Goal: Task Accomplishment & Management: Use online tool/utility

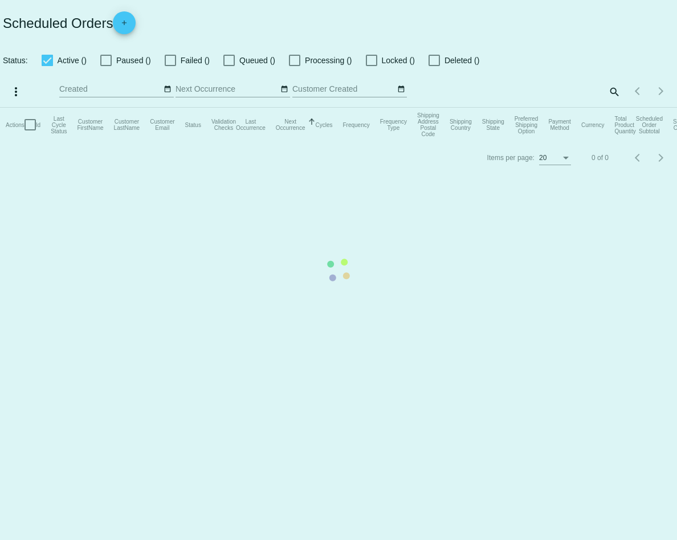
checkbox input "true"
type input "09/22/2025 - 09/23/2025"
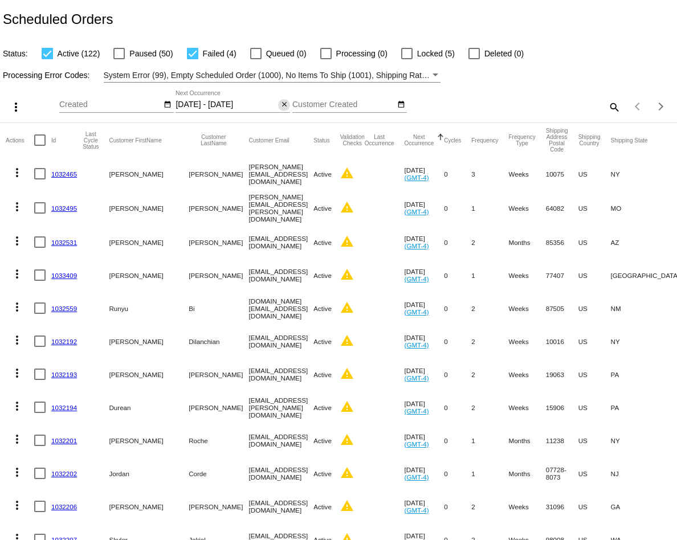
click at [284, 103] on mat-icon "close" at bounding box center [284, 104] width 8 height 9
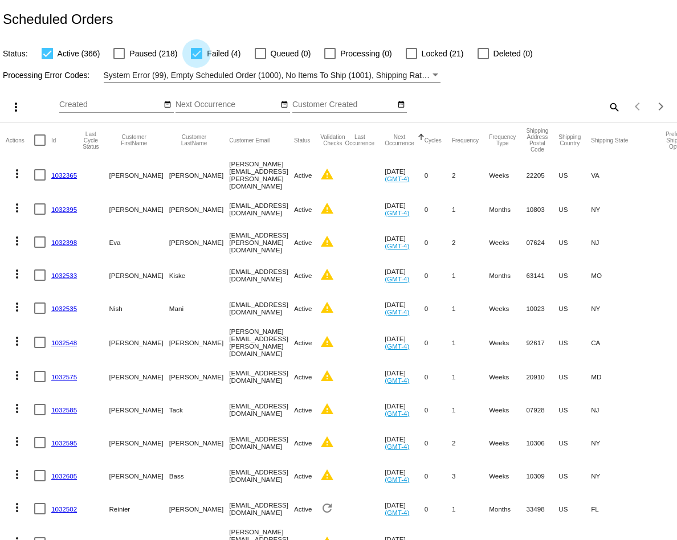
click at [193, 49] on div at bounding box center [196, 53] width 11 height 11
click at [196, 59] on input "Failed (4)" at bounding box center [196, 59] width 1 height 1
checkbox input "false"
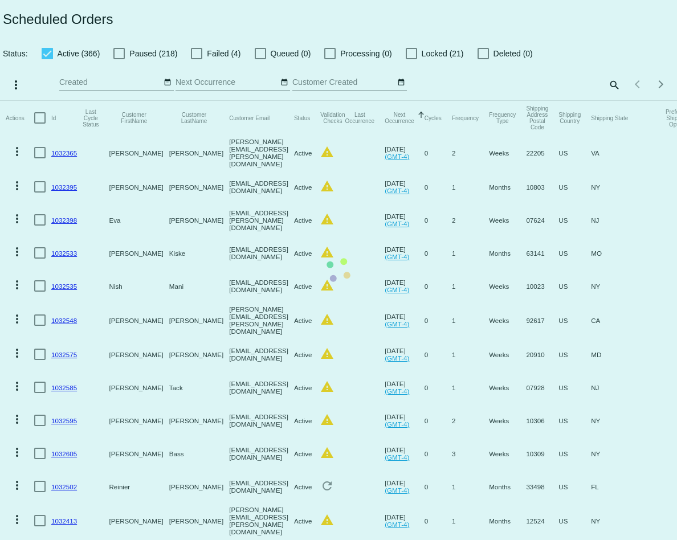
click at [46, 101] on mat-table "Actions Id Last Cycle Status Customer FirstName Customer LastName Customer Emai…" at bounding box center [338, 454] width 677 height 707
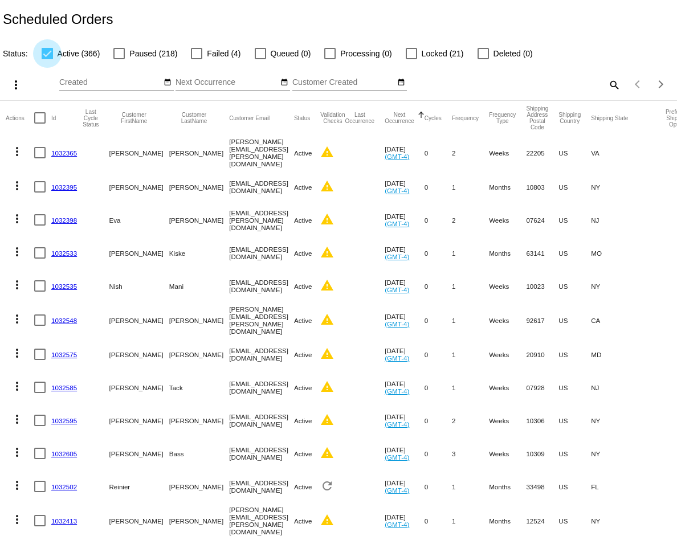
click at [46, 52] on div at bounding box center [47, 53] width 11 height 11
click at [47, 59] on input "Active (366)" at bounding box center [47, 59] width 1 height 1
checkbox input "false"
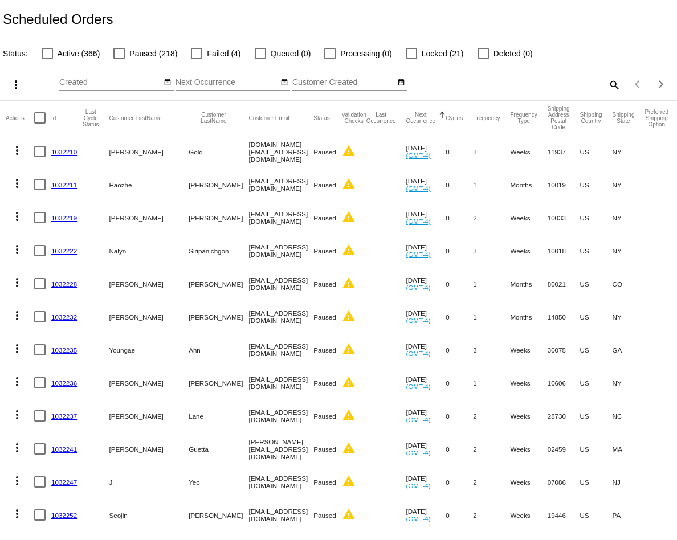
click at [241, 86] on input "Next Occurrence" at bounding box center [227, 82] width 103 height 9
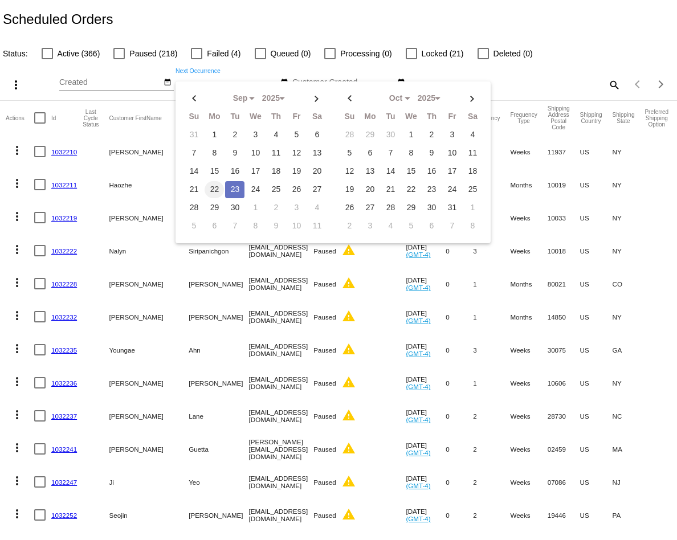
click at [213, 181] on td "22" at bounding box center [214, 189] width 19 height 17
click at [233, 184] on td "23" at bounding box center [234, 189] width 19 height 17
type input "09/22/2025 - 09/23/2025"
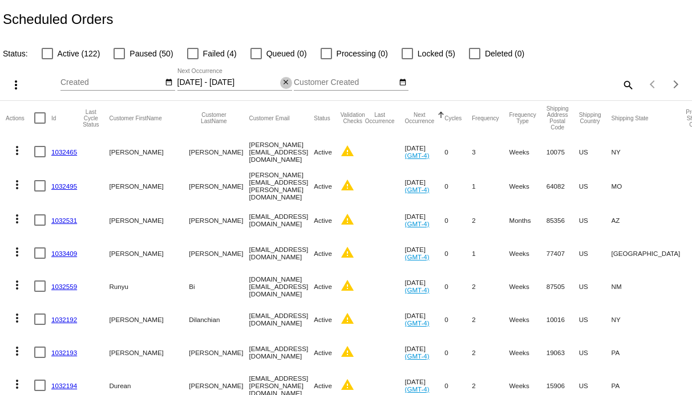
click at [288, 84] on mat-icon "close" at bounding box center [286, 82] width 8 height 9
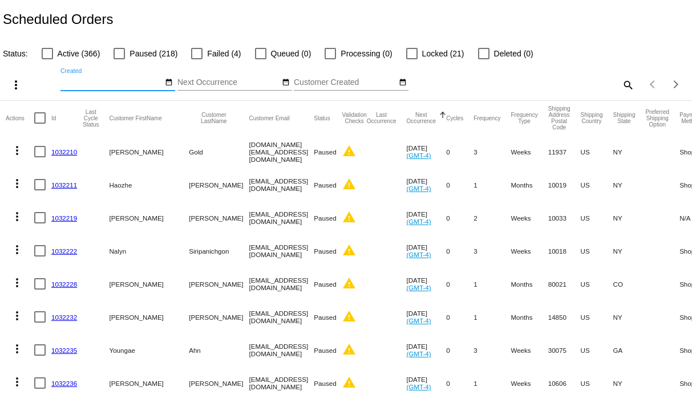
click at [125, 83] on input "Created" at bounding box center [111, 82] width 103 height 9
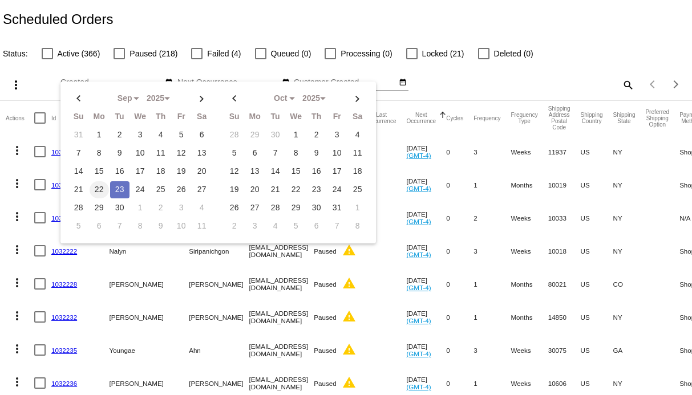
click at [94, 188] on td "22" at bounding box center [99, 189] width 19 height 17
click at [117, 185] on td "23" at bounding box center [119, 189] width 19 height 17
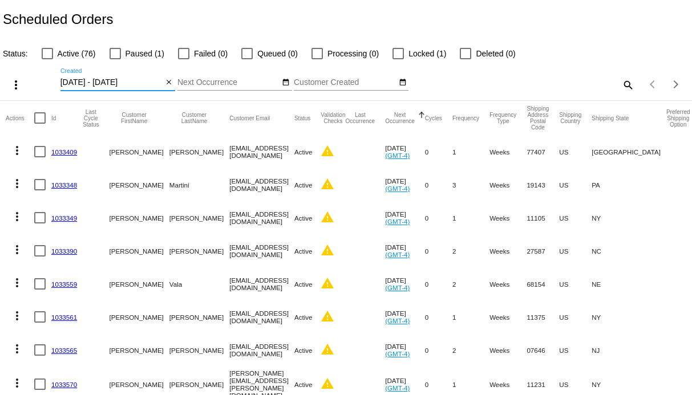
click at [82, 84] on input "09/22/2025 - 09/23/2025" at bounding box center [111, 82] width 103 height 9
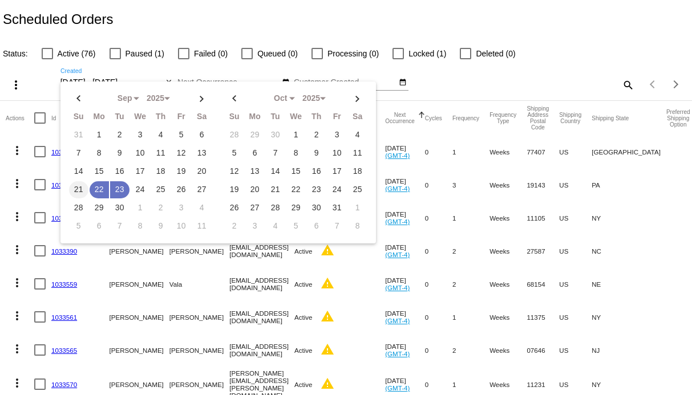
click at [78, 187] on td "21" at bounding box center [78, 189] width 19 height 17
click at [120, 190] on td "23" at bounding box center [119, 189] width 19 height 17
type input "09/21/2025 - 09/23/2025"
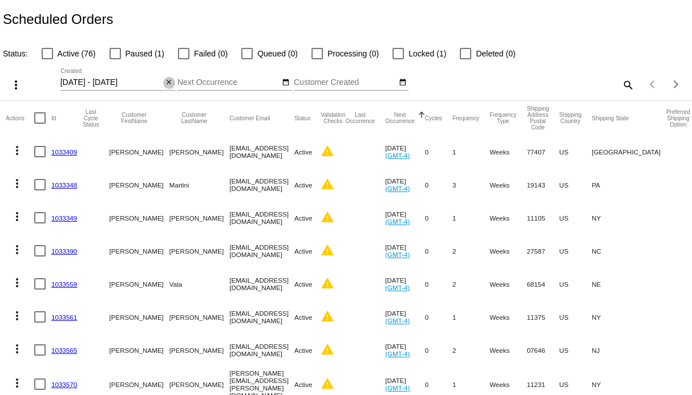
click at [170, 82] on mat-icon "close" at bounding box center [169, 82] width 8 height 9
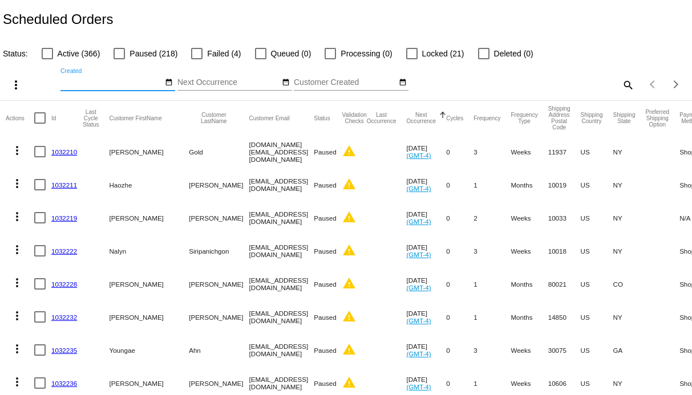
click at [213, 56] on span "Failed (4)" at bounding box center [224, 54] width 34 height 14
click at [197, 59] on input "Failed (4)" at bounding box center [196, 59] width 1 height 1
checkbox input "true"
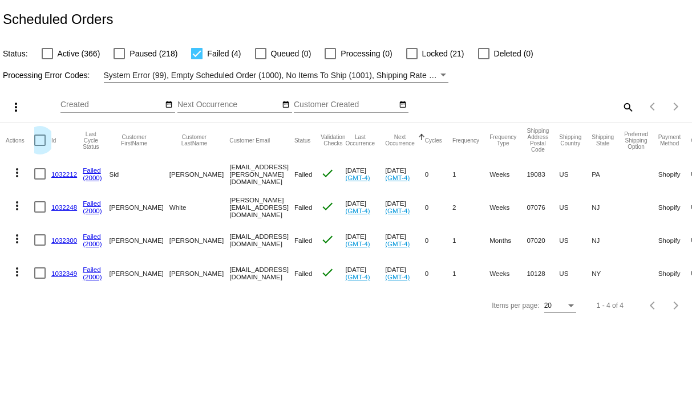
click at [37, 143] on div at bounding box center [39, 140] width 11 height 11
click at [39, 146] on input "checkbox" at bounding box center [39, 146] width 1 height 1
checkbox input "true"
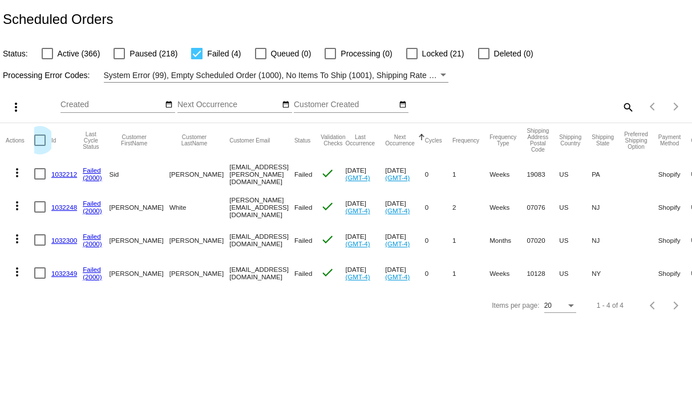
checkbox input "true"
click at [15, 103] on mat-icon "more_vert" at bounding box center [16, 107] width 14 height 14
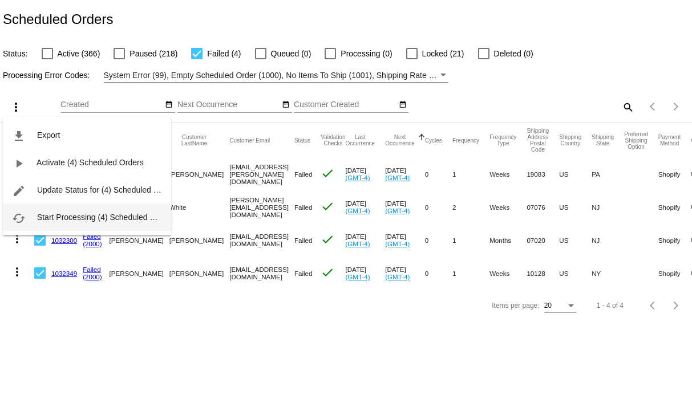
click at [67, 210] on button "cached Start Processing (4) Scheduled Orders" at bounding box center [87, 217] width 168 height 27
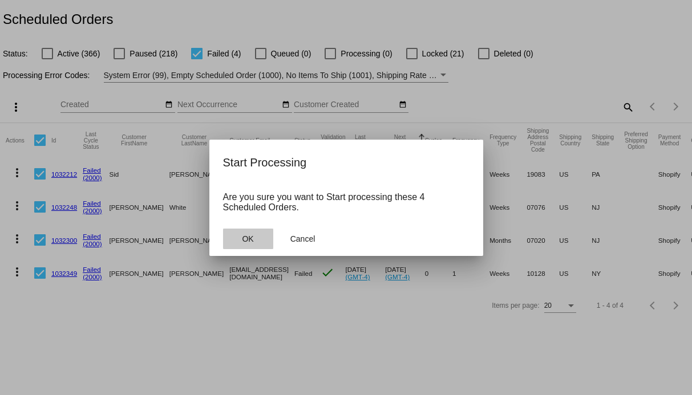
click at [250, 243] on span "OK" at bounding box center [247, 238] width 11 height 9
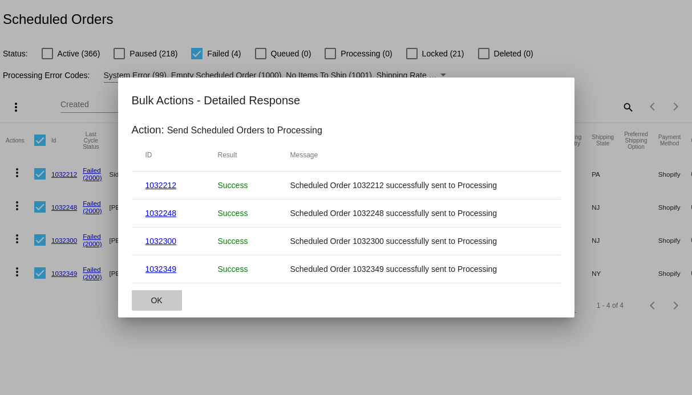
click at [159, 298] on span "OK" at bounding box center [156, 300] width 11 height 9
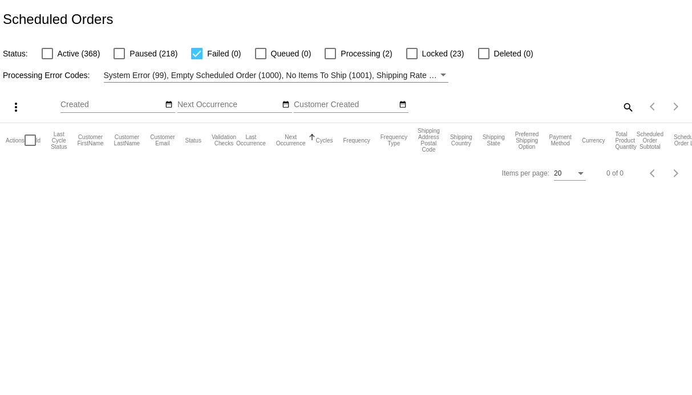
click at [195, 49] on div at bounding box center [196, 53] width 11 height 11
click at [196, 59] on input "Failed (0)" at bounding box center [196, 59] width 1 height 1
checkbox input "false"
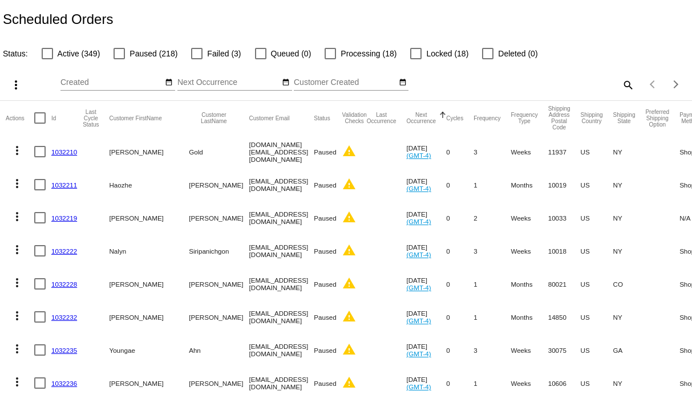
click at [226, 54] on span "Failed (3)" at bounding box center [224, 54] width 34 height 14
click at [197, 59] on input "Failed (3)" at bounding box center [196, 59] width 1 height 1
checkbox input "true"
